Goal: Information Seeking & Learning: Learn about a topic

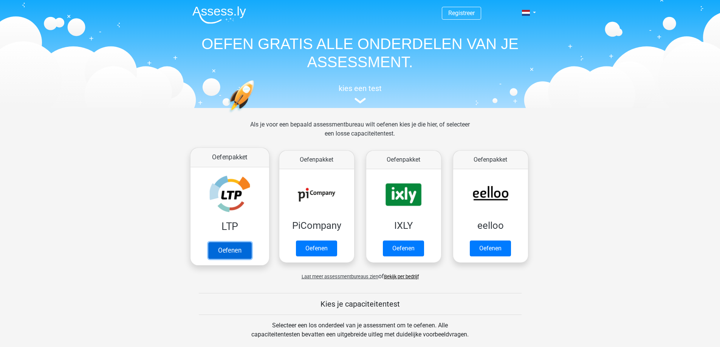
click at [237, 253] on link "Oefenen" at bounding box center [229, 250] width 43 height 17
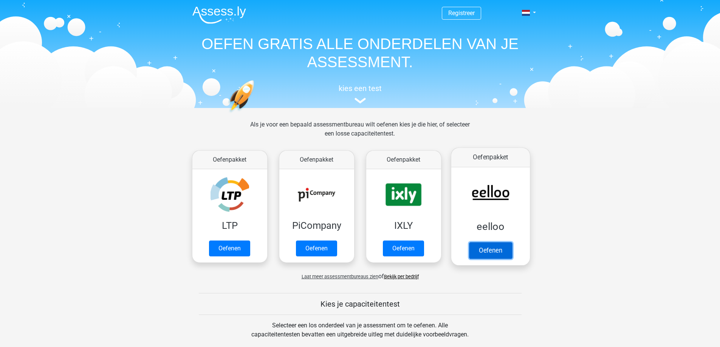
click at [485, 252] on link "Oefenen" at bounding box center [489, 250] width 43 height 17
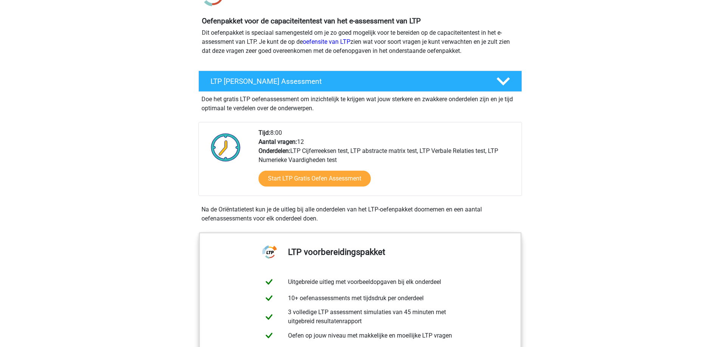
scroll to position [76, 0]
click at [315, 183] on link "Start LTP Gratis Oefen Assessment" at bounding box center [314, 178] width 129 height 18
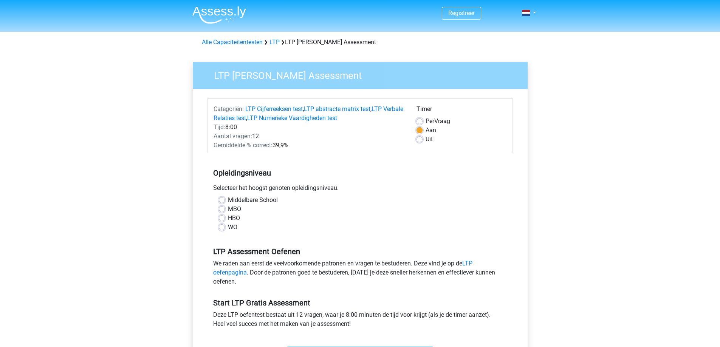
click at [228, 208] on label "MBO" at bounding box center [234, 209] width 13 height 9
click at [224, 208] on input "MBO" at bounding box center [222, 209] width 6 height 8
radio input "true"
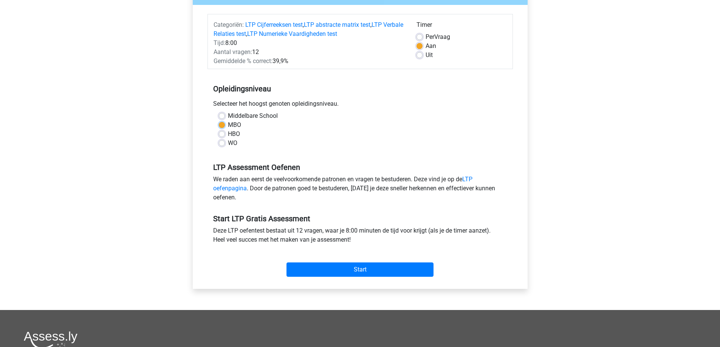
scroll to position [113, 0]
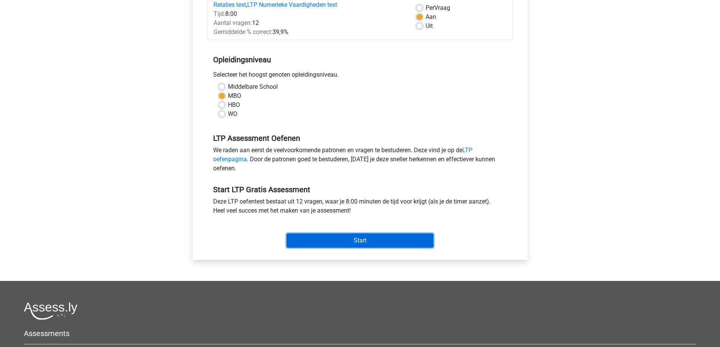
click at [331, 239] on input "Start" at bounding box center [359, 240] width 147 height 14
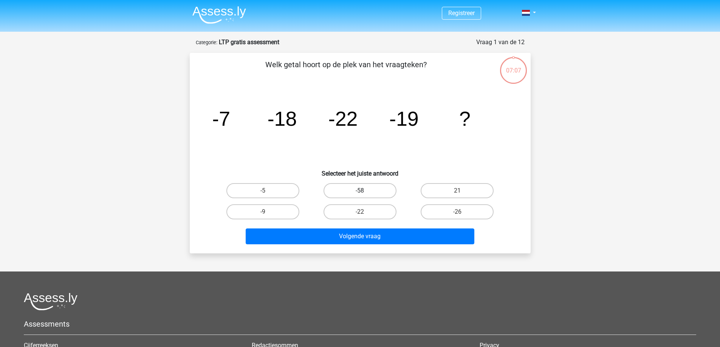
click at [378, 190] on label "-58" at bounding box center [359, 190] width 73 height 15
click at [365, 191] on input "-58" at bounding box center [362, 193] width 5 height 5
radio input "true"
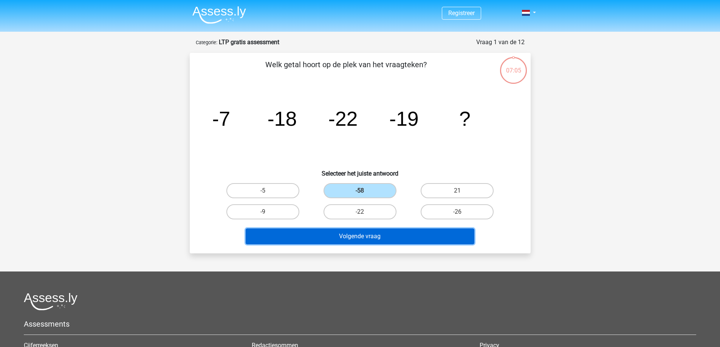
click at [377, 242] on button "Volgende vraag" at bounding box center [360, 237] width 229 height 16
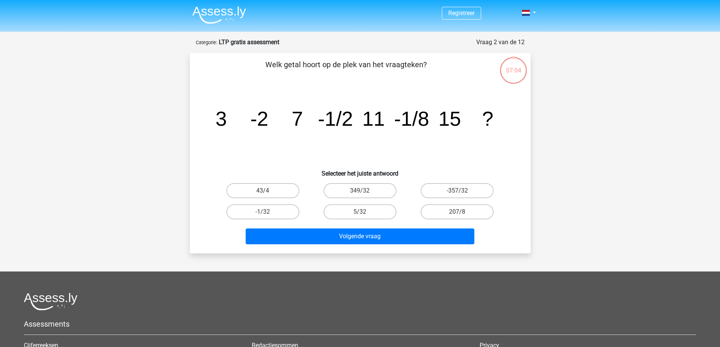
scroll to position [38, 0]
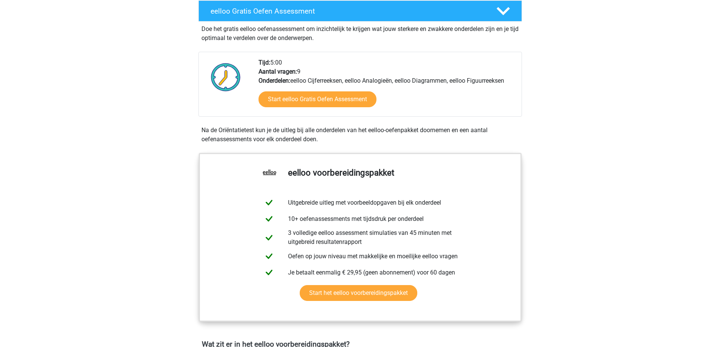
scroll to position [151, 0]
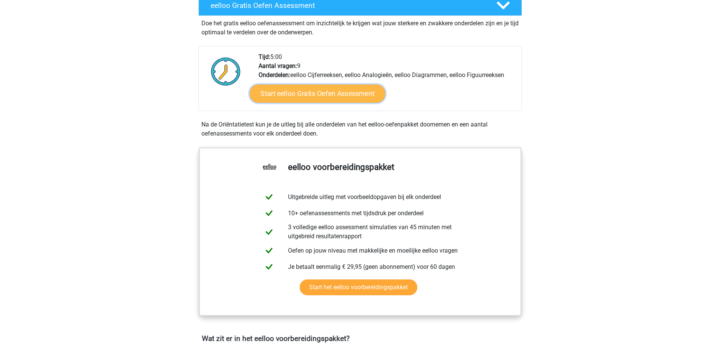
click at [358, 90] on link "Start eelloo Gratis Oefen Assessment" at bounding box center [317, 94] width 136 height 18
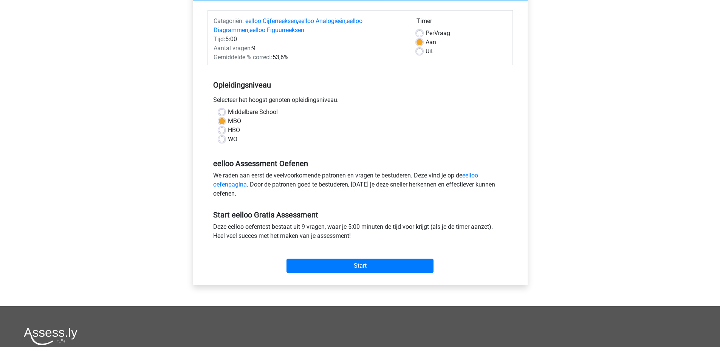
scroll to position [113, 0]
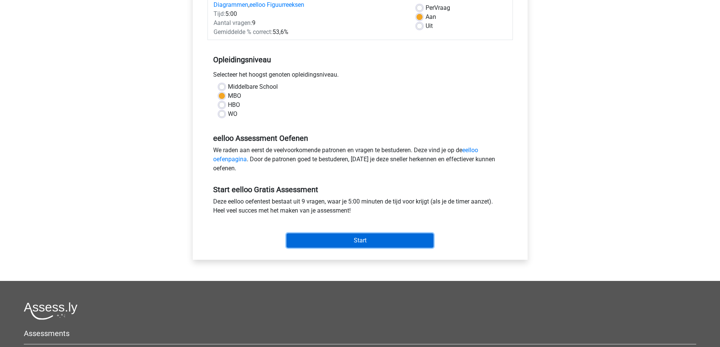
click at [360, 240] on input "Start" at bounding box center [359, 240] width 147 height 14
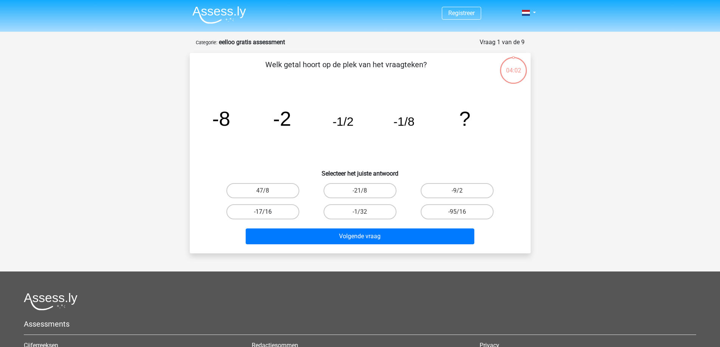
click at [268, 212] on label "-17/16" at bounding box center [262, 211] width 73 height 15
click at [267, 212] on input "-17/16" at bounding box center [265, 214] width 5 height 5
radio input "true"
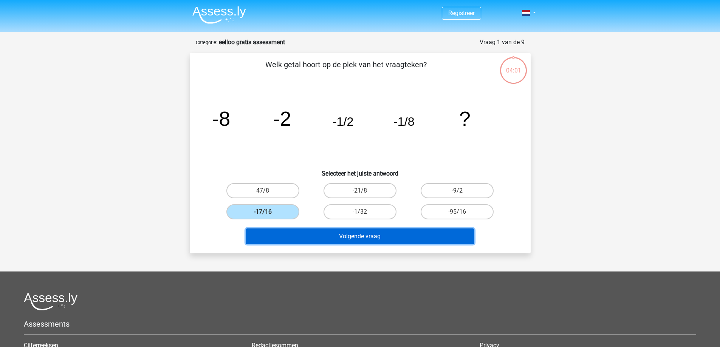
click at [325, 233] on button "Volgende vraag" at bounding box center [360, 237] width 229 height 16
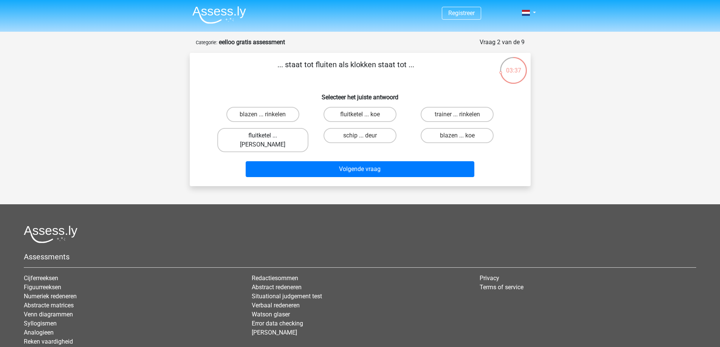
click at [275, 137] on label "fluitketel ... [PERSON_NAME]" at bounding box center [262, 140] width 91 height 24
click at [267, 137] on input "fluitketel ... luiden" at bounding box center [265, 138] width 5 height 5
radio input "true"
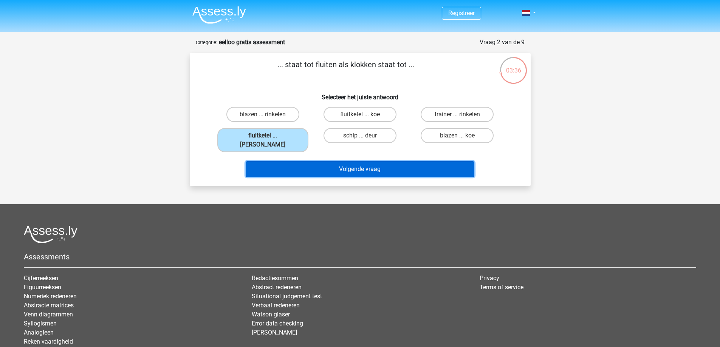
click at [320, 162] on button "Volgende vraag" at bounding box center [360, 169] width 229 height 16
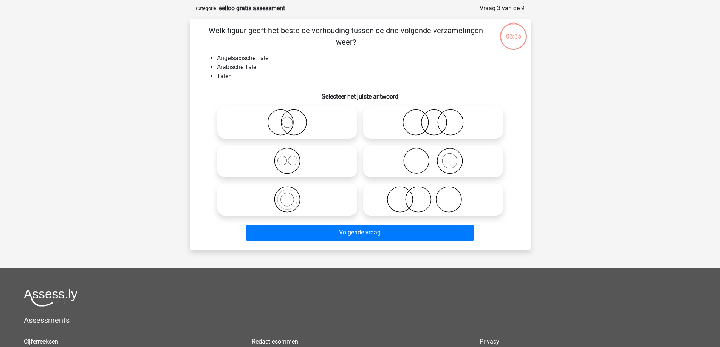
scroll to position [38, 0]
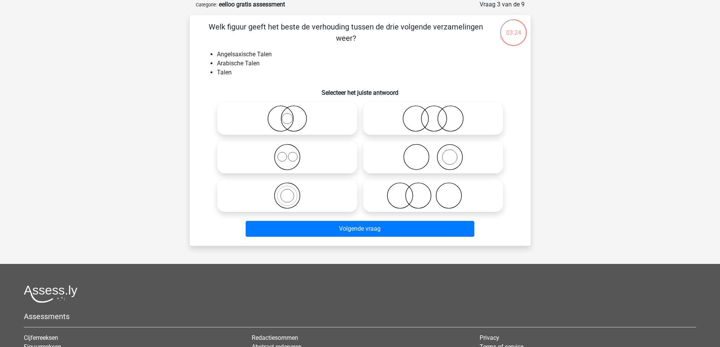
click at [425, 198] on icon at bounding box center [433, 195] width 134 height 26
click at [433, 192] on input "radio" at bounding box center [435, 189] width 5 height 5
radio input "true"
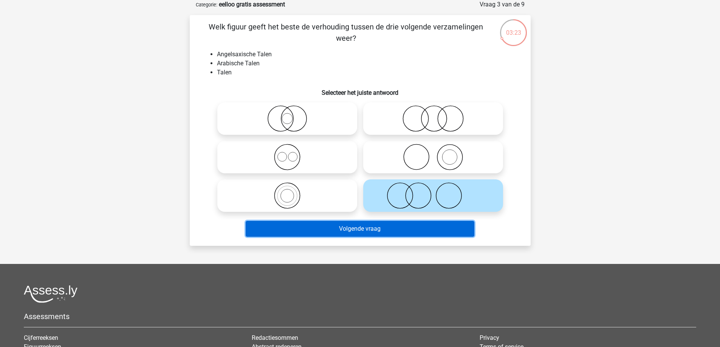
click at [382, 231] on button "Volgende vraag" at bounding box center [360, 229] width 229 height 16
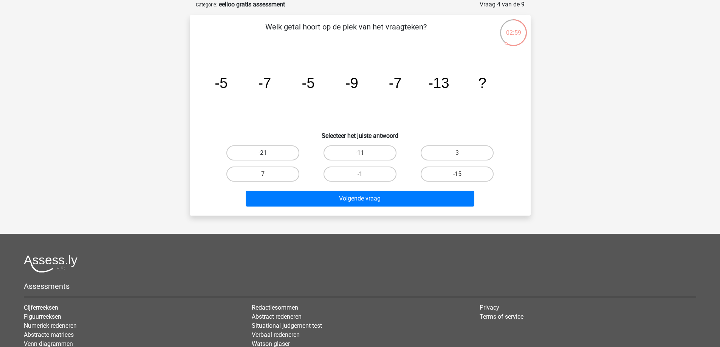
click at [287, 154] on label "-21" at bounding box center [262, 152] width 73 height 15
click at [267, 154] on input "-21" at bounding box center [265, 155] width 5 height 5
radio input "true"
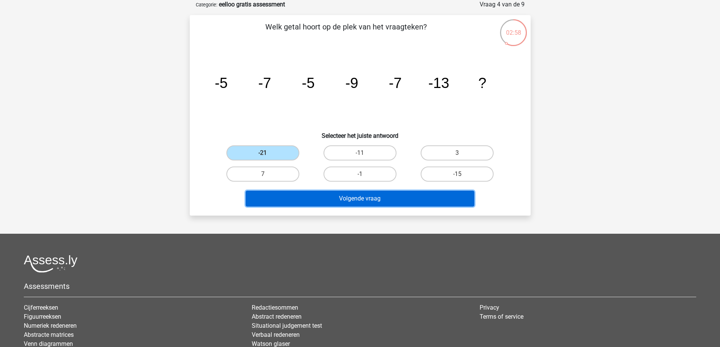
click at [336, 199] on button "Volgende vraag" at bounding box center [360, 199] width 229 height 16
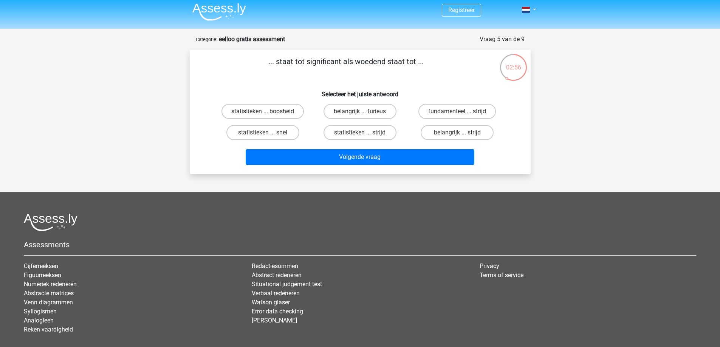
scroll to position [0, 0]
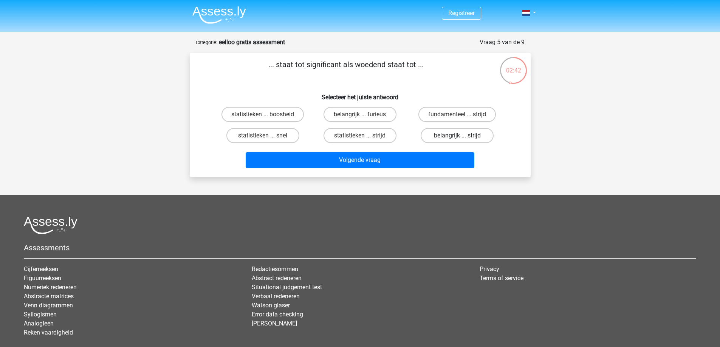
click at [439, 136] on label "belangrijk ... strijd" at bounding box center [457, 135] width 73 height 15
click at [457, 136] on input "belangrijk ... strijd" at bounding box center [459, 138] width 5 height 5
radio input "true"
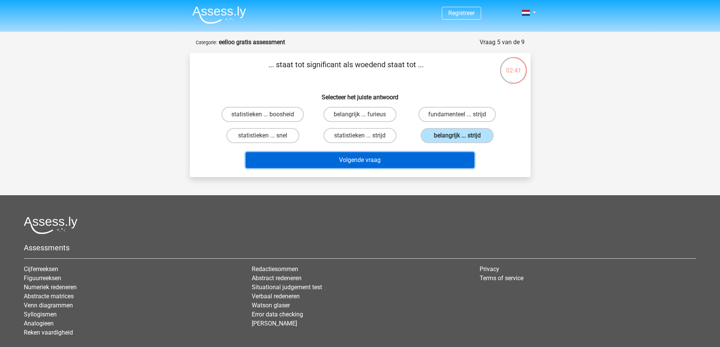
click at [420, 164] on button "Volgende vraag" at bounding box center [360, 160] width 229 height 16
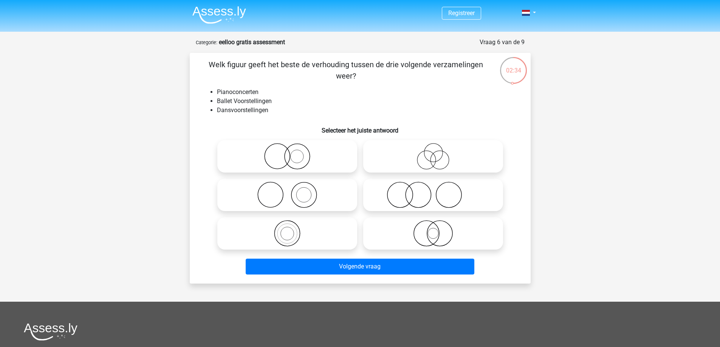
click at [301, 158] on icon at bounding box center [287, 156] width 134 height 26
click at [292, 153] on input "radio" at bounding box center [289, 150] width 5 height 5
radio input "true"
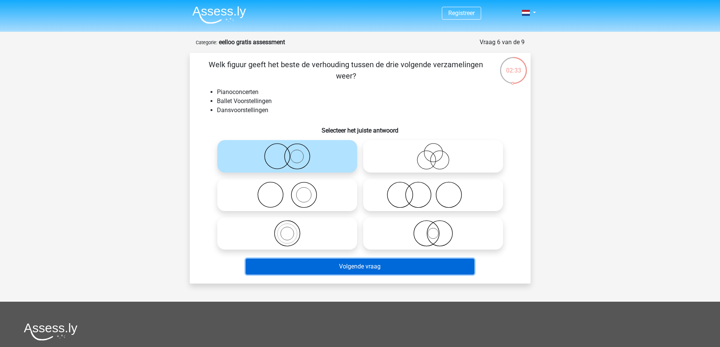
click at [363, 267] on button "Volgende vraag" at bounding box center [360, 267] width 229 height 16
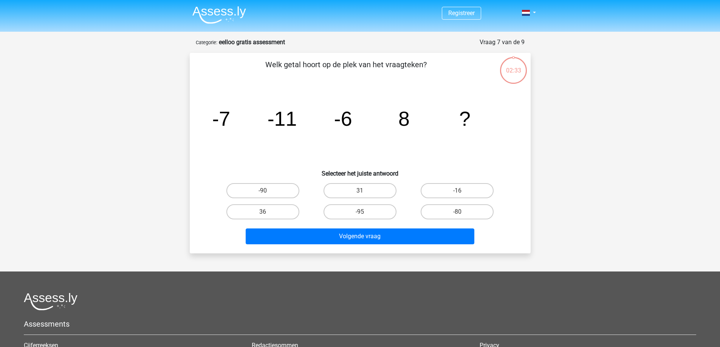
scroll to position [38, 0]
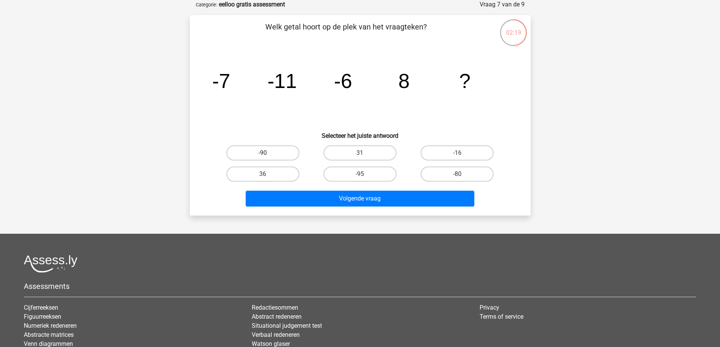
click at [273, 152] on label "-90" at bounding box center [262, 152] width 73 height 15
click at [267, 153] on input "-90" at bounding box center [265, 155] width 5 height 5
radio input "true"
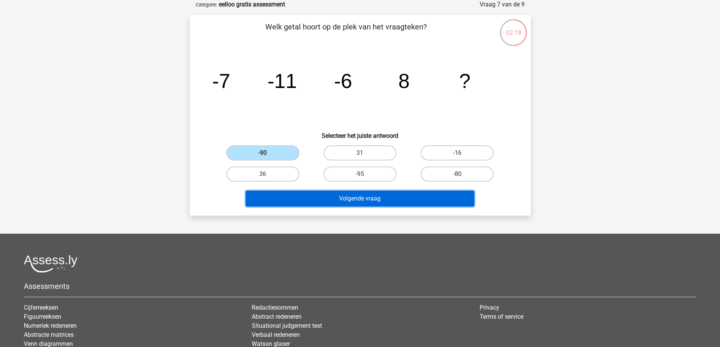
click at [332, 197] on button "Volgende vraag" at bounding box center [360, 199] width 229 height 16
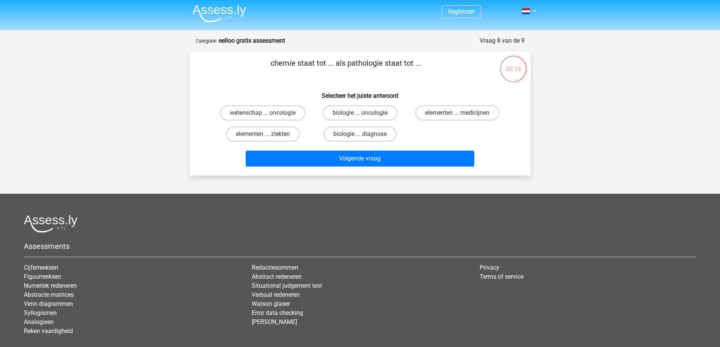
scroll to position [0, 0]
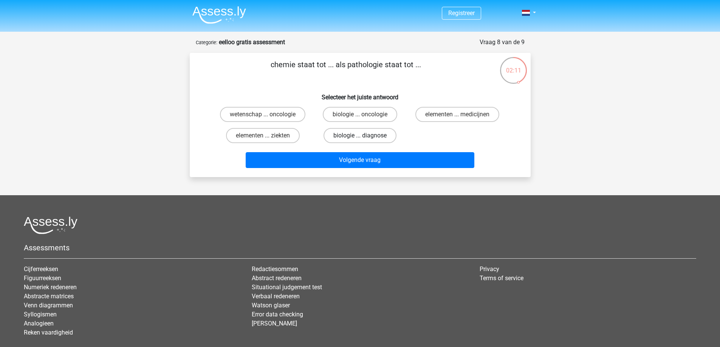
click at [336, 131] on label "biologie ... diagnose" at bounding box center [359, 135] width 73 height 15
click at [360, 136] on input "biologie ... diagnose" at bounding box center [362, 138] width 5 height 5
radio input "true"
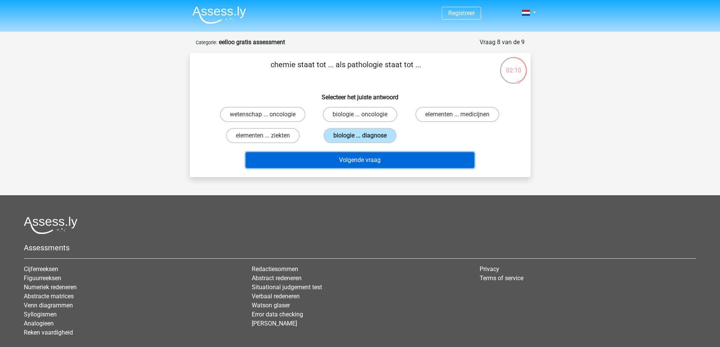
click at [364, 156] on button "Volgende vraag" at bounding box center [360, 160] width 229 height 16
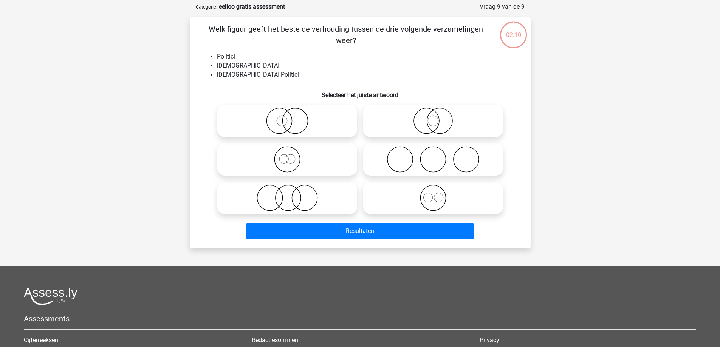
scroll to position [38, 0]
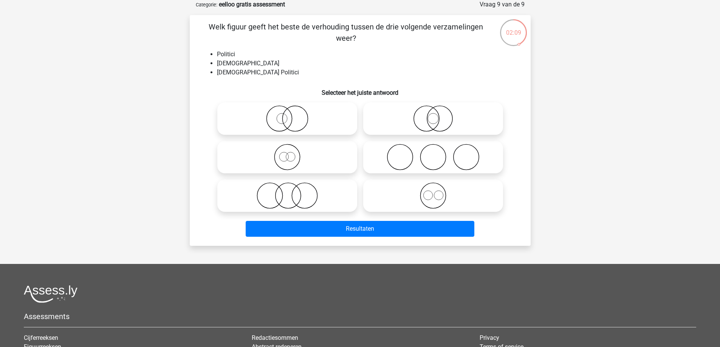
click at [311, 112] on icon at bounding box center [287, 118] width 134 height 26
click at [292, 112] on input "radio" at bounding box center [289, 112] width 5 height 5
radio input "true"
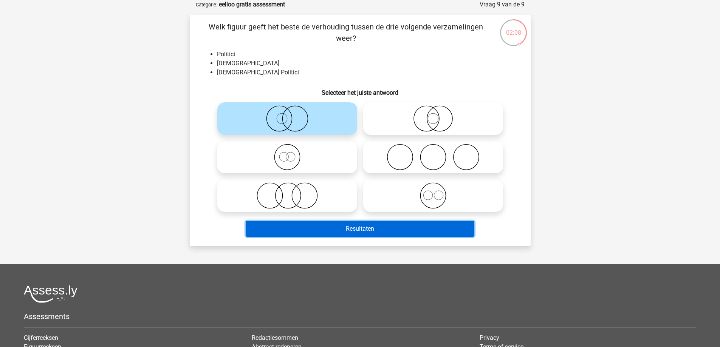
click at [363, 227] on button "Resultaten" at bounding box center [360, 229] width 229 height 16
